Goal: Download file/media

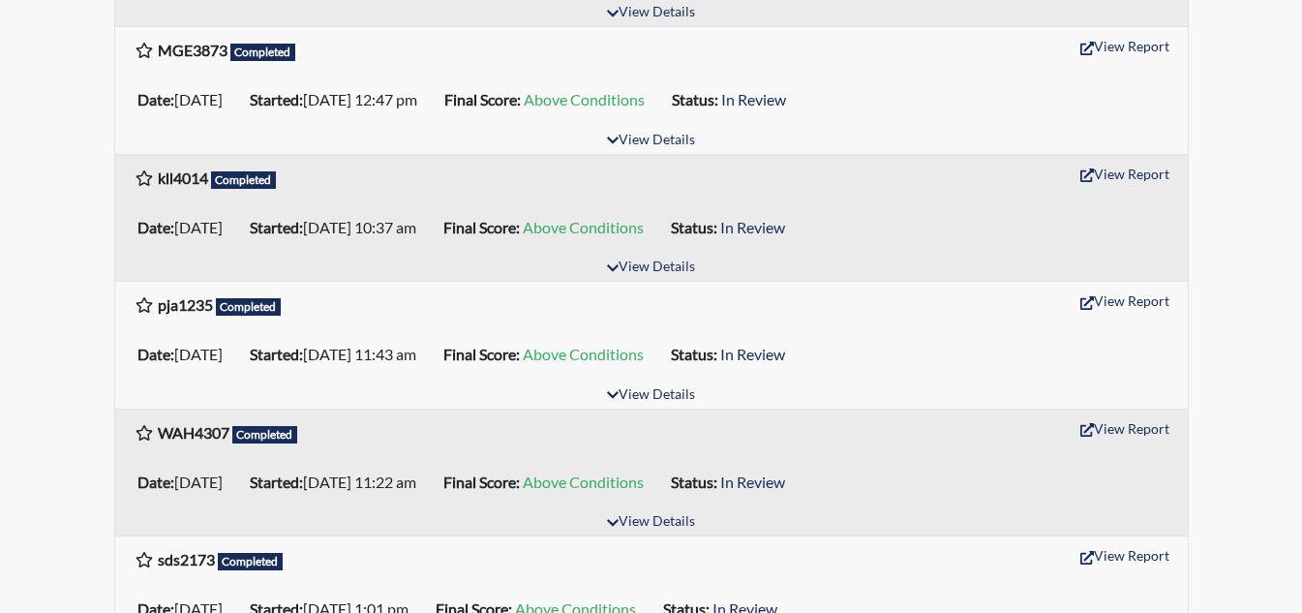
scroll to position [744, 0]
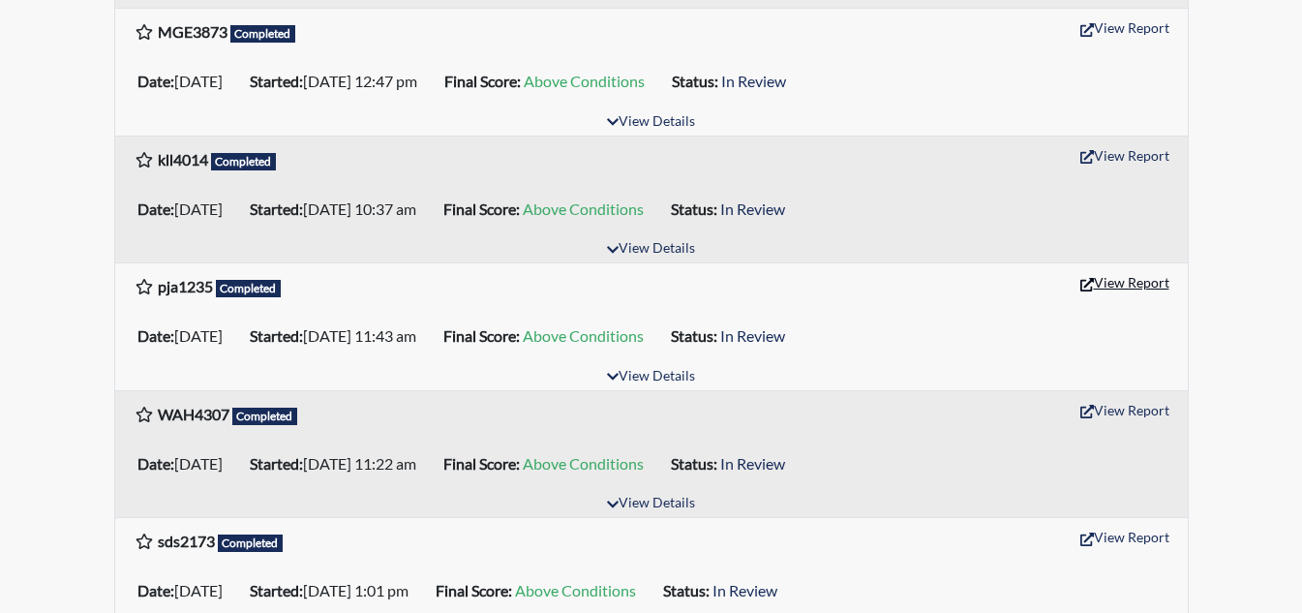
click at [1158, 285] on button "View Report" at bounding box center [1125, 282] width 107 height 30
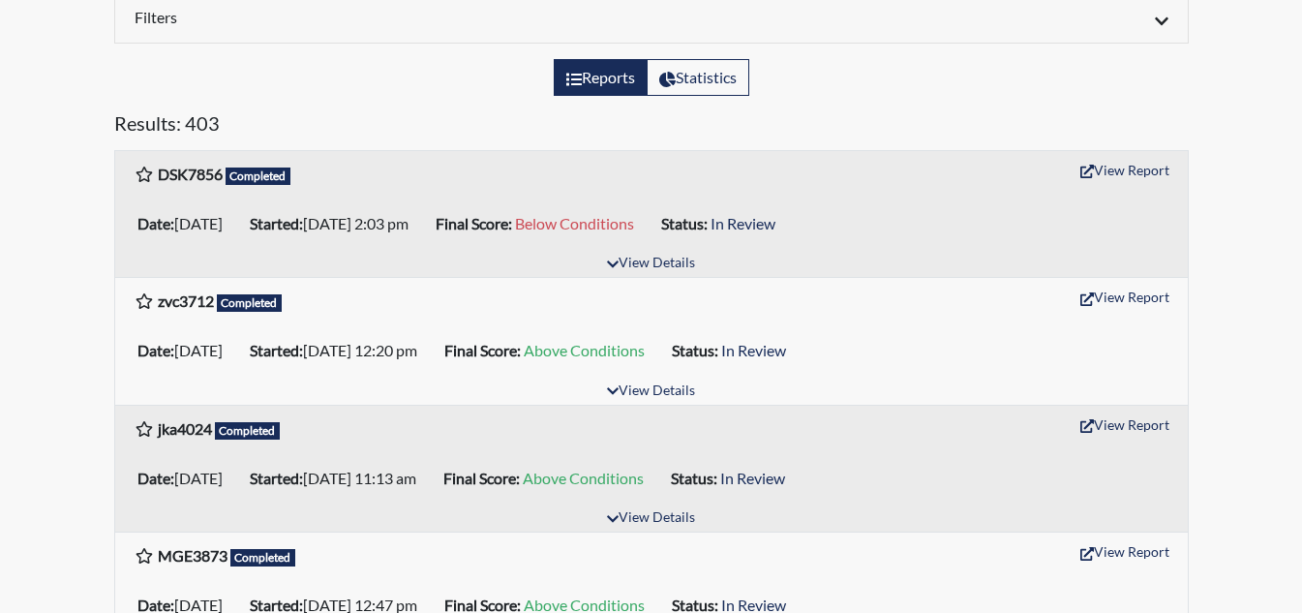
scroll to position [298, 0]
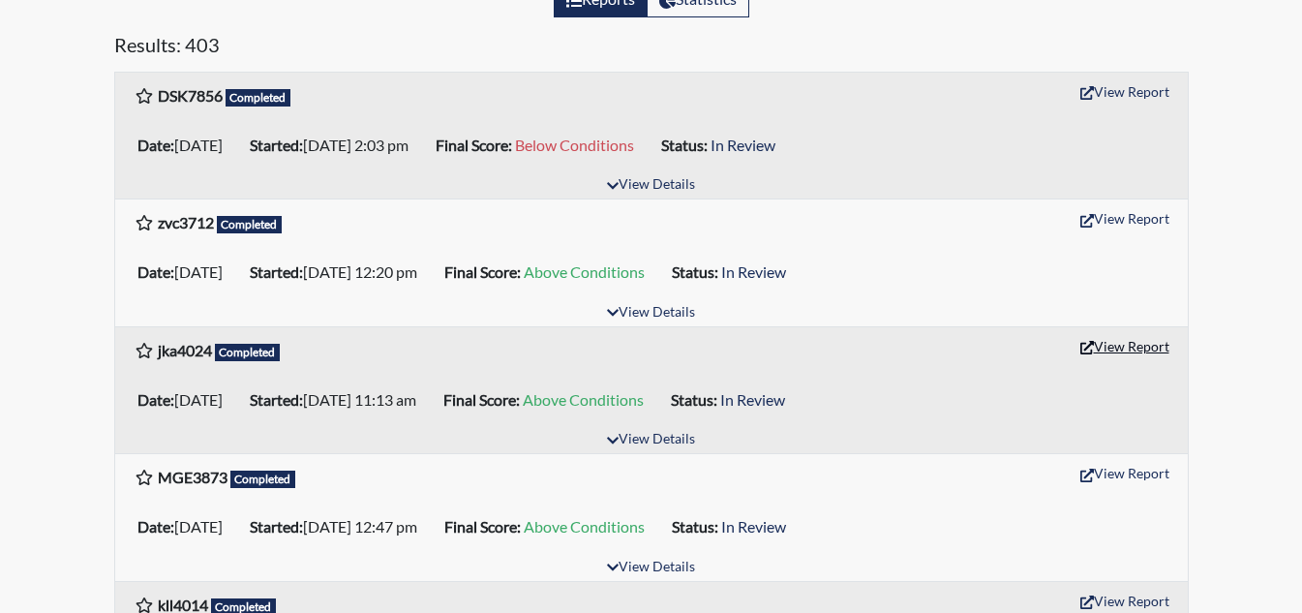
click at [1124, 341] on button "View Report" at bounding box center [1125, 346] width 107 height 30
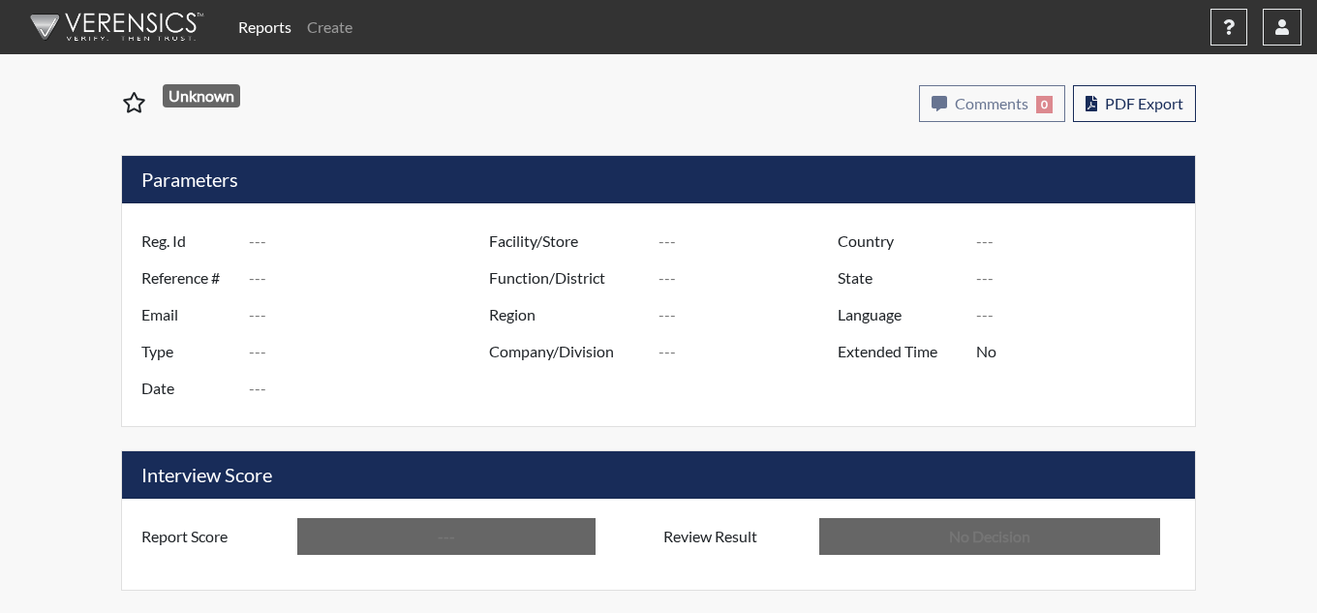
type input "pja1235"
type input "51506"
type input "---"
type input "Corrections Pre-Employment"
type input "Sep 29, 2025"
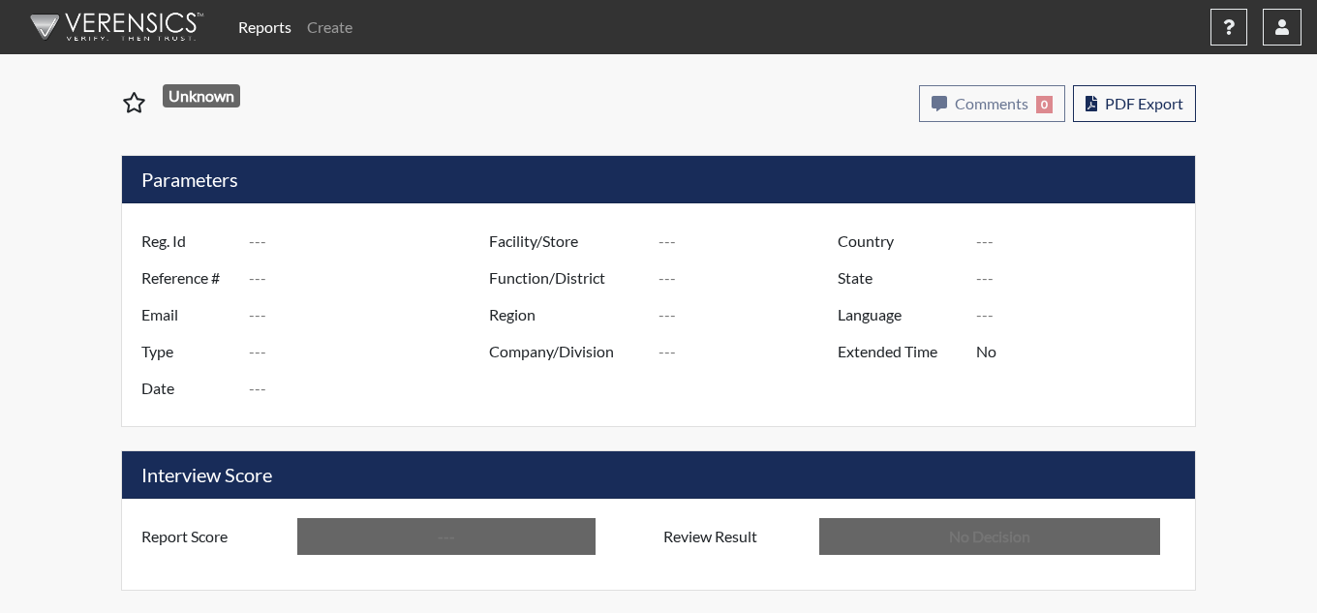
type input "[PERSON_NAME]"
type input "[GEOGRAPHIC_DATA]"
type input "[US_STATE]"
type input "English"
type input "Above Conditions"
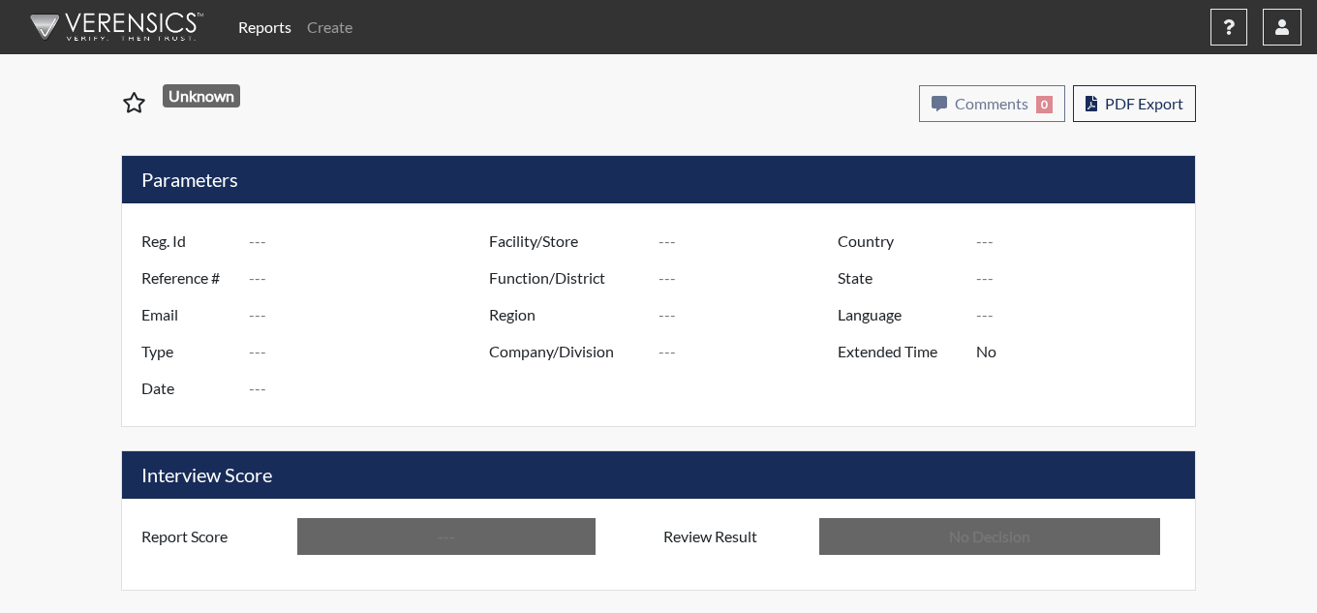
type input "In Review"
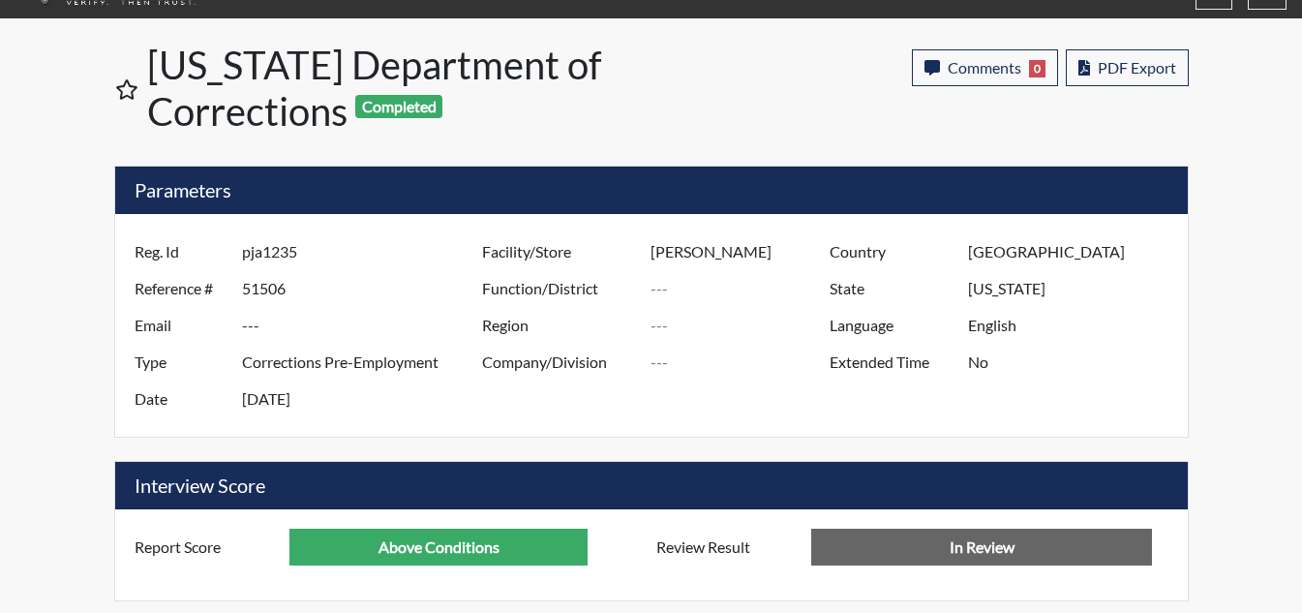
scroll to position [18, 0]
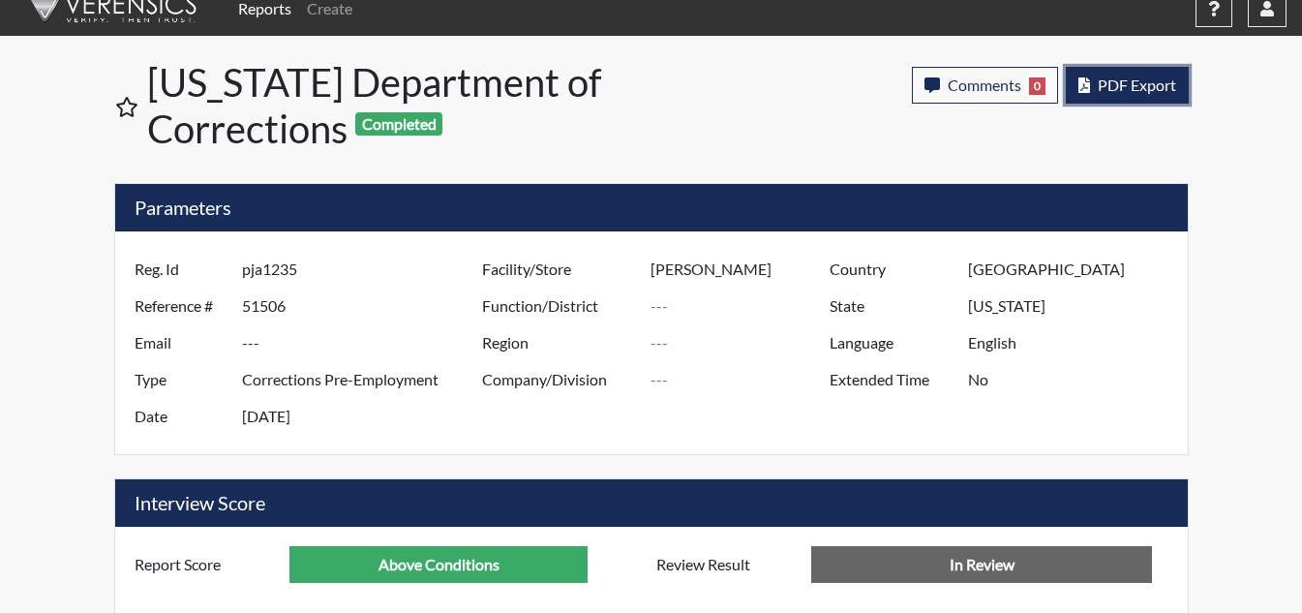
click at [1161, 88] on span "PDF Export" at bounding box center [1137, 85] width 78 height 18
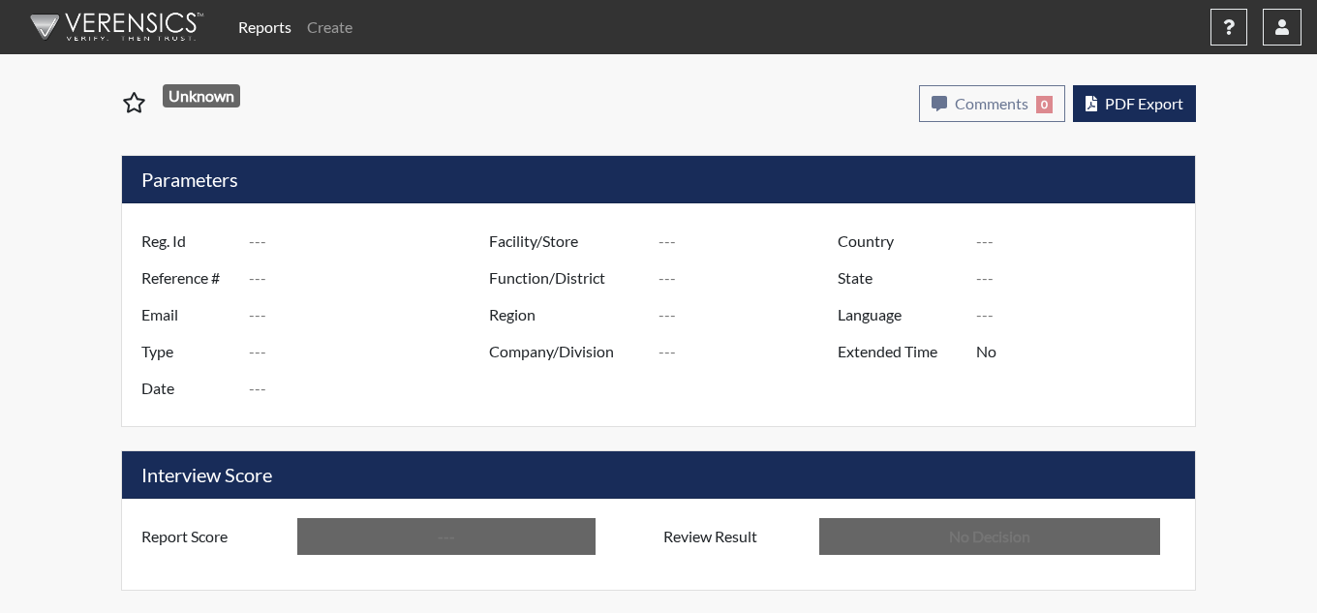
type input "jka4024"
type input "51665"
type input "---"
type input "Corrections Pre-Employment"
type input "Oct 8, 2025"
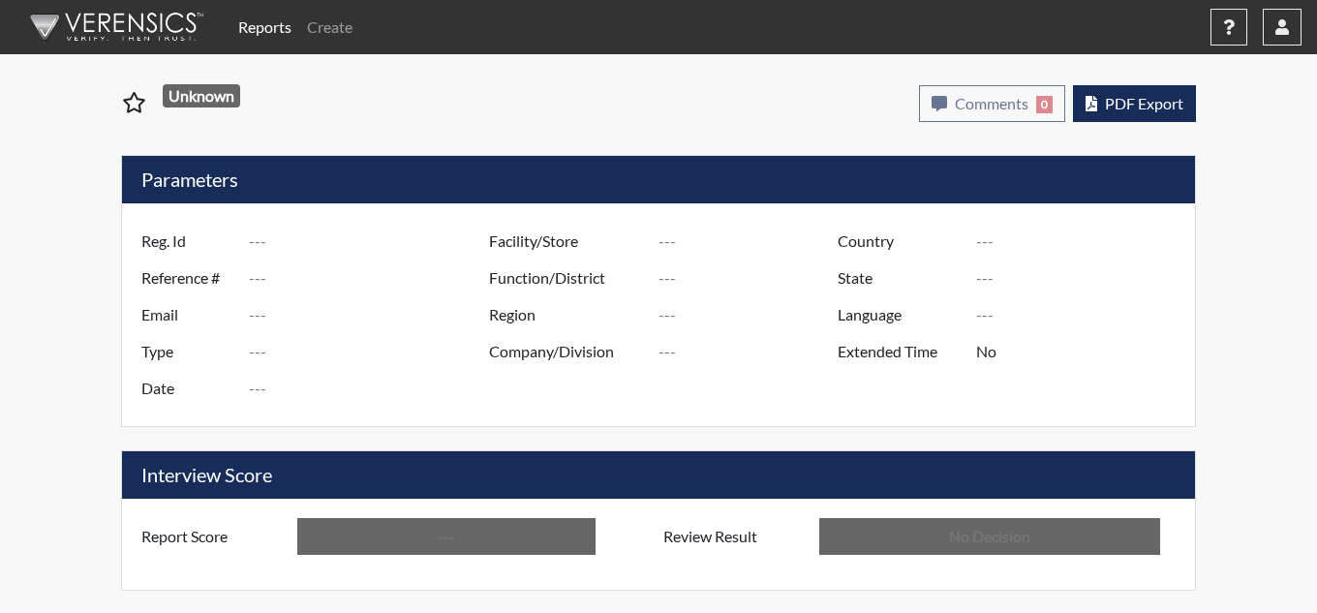
type input "[PERSON_NAME]"
type input "[GEOGRAPHIC_DATA]"
type input "[US_STATE]"
type input "English"
type input "Above Conditions"
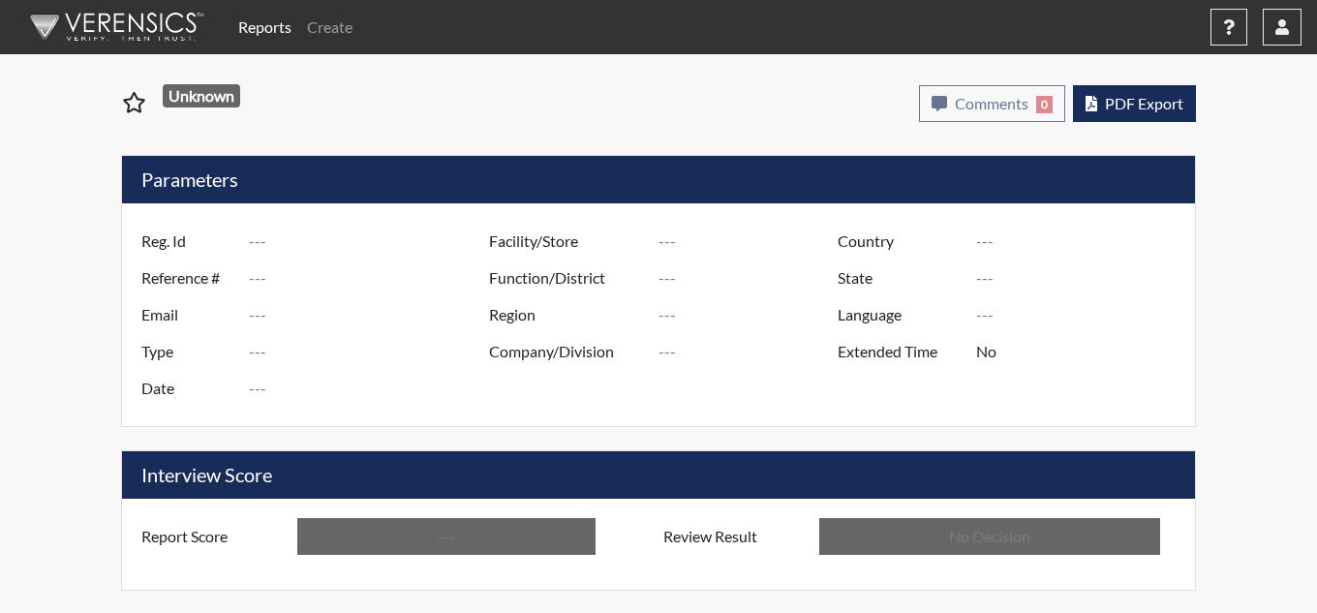
type input "In Review"
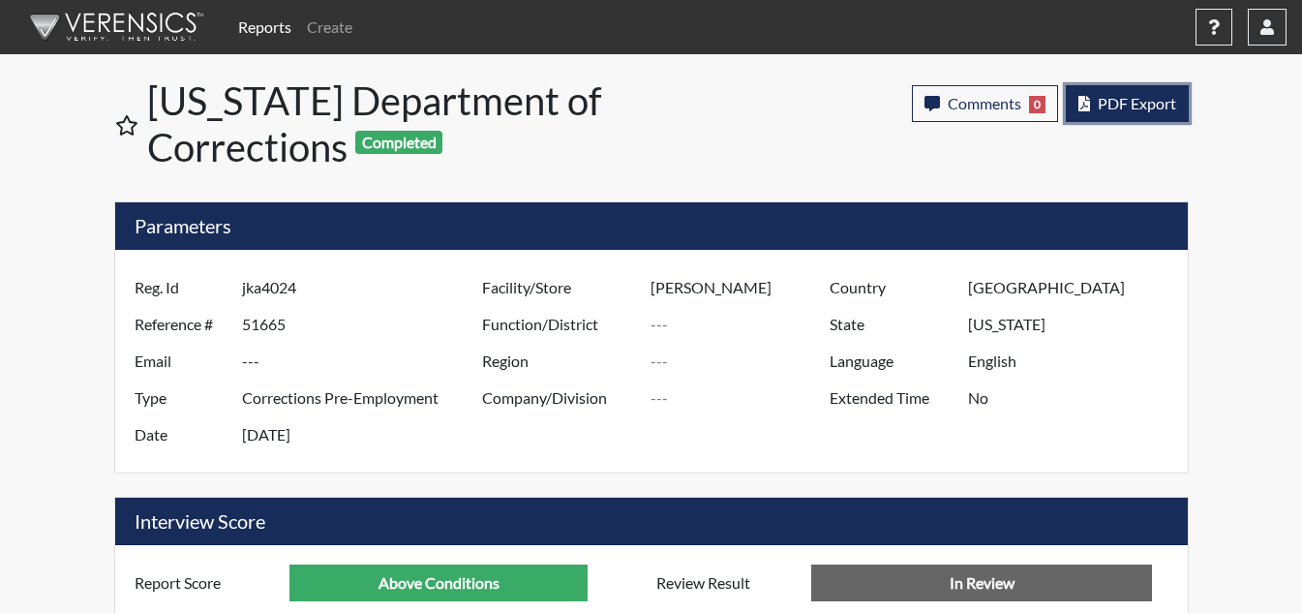
click at [1142, 110] on span "PDF Export" at bounding box center [1137, 103] width 78 height 18
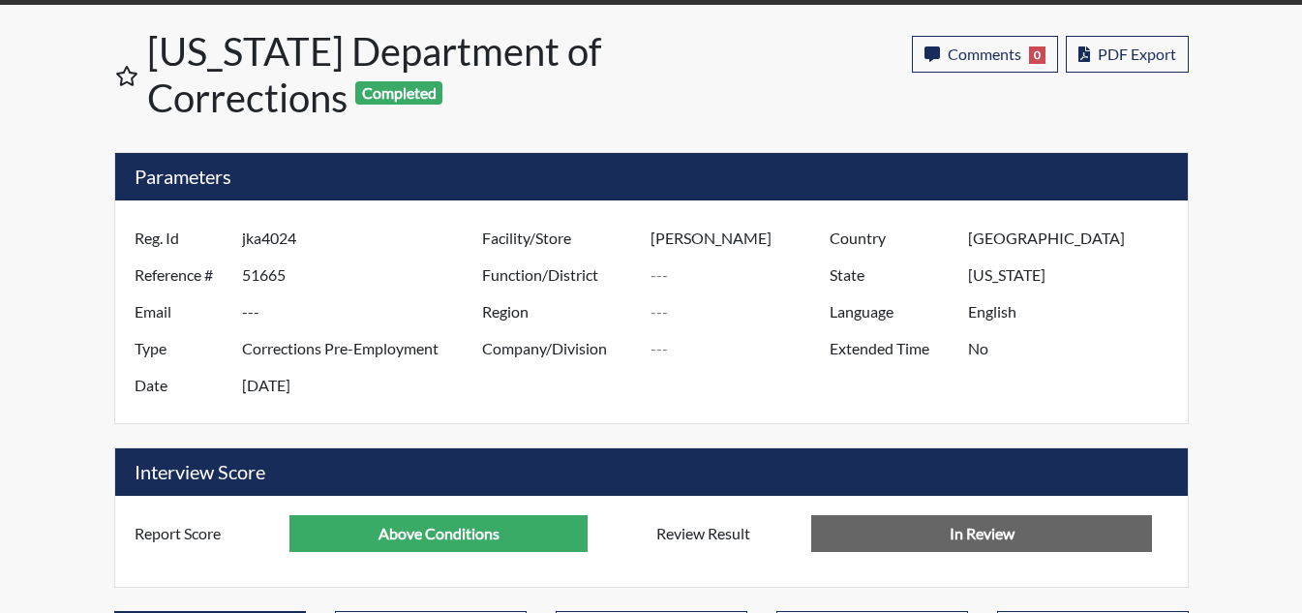
scroll to position [97, 0]
